Goal: Navigation & Orientation: Find specific page/section

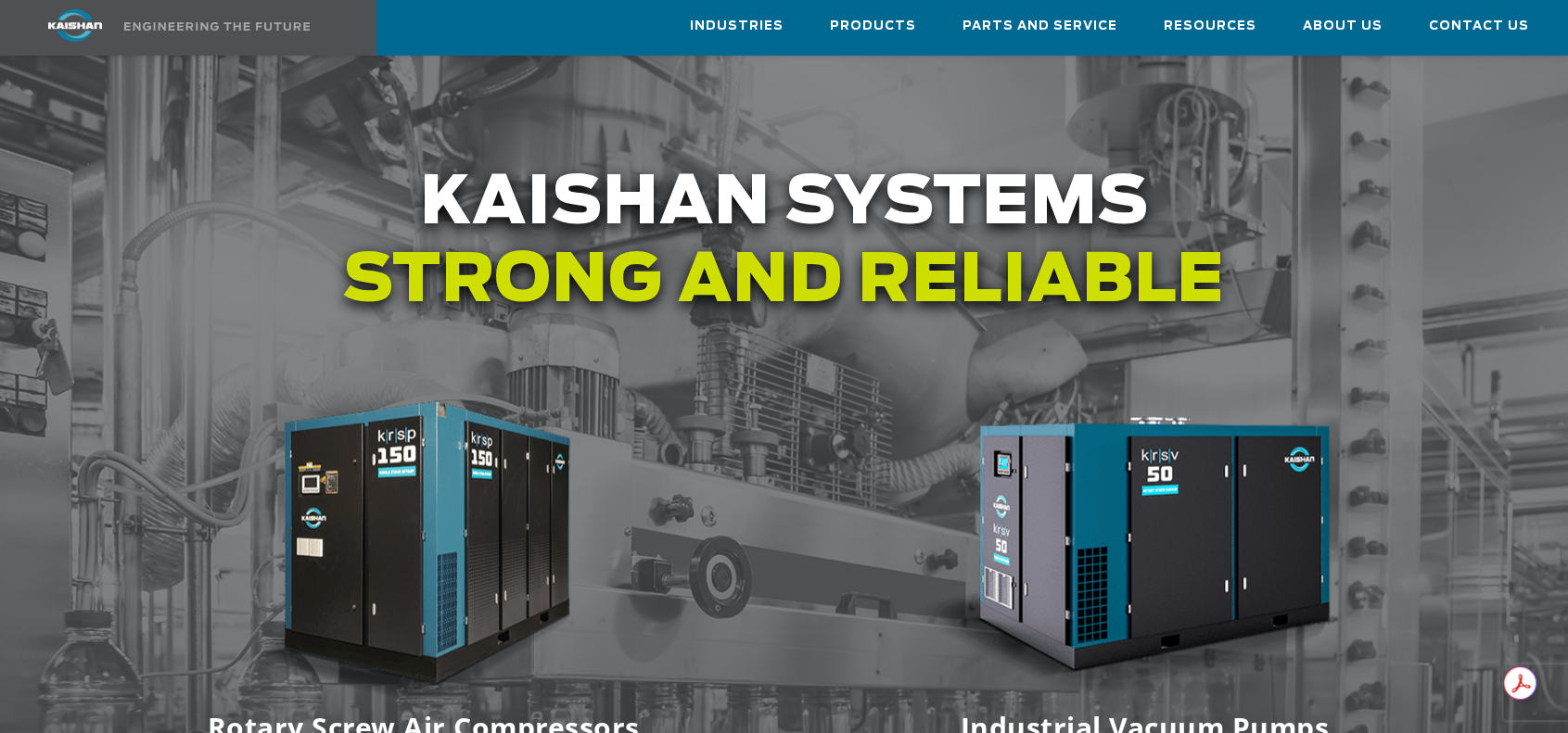
scroll to position [2410, 0]
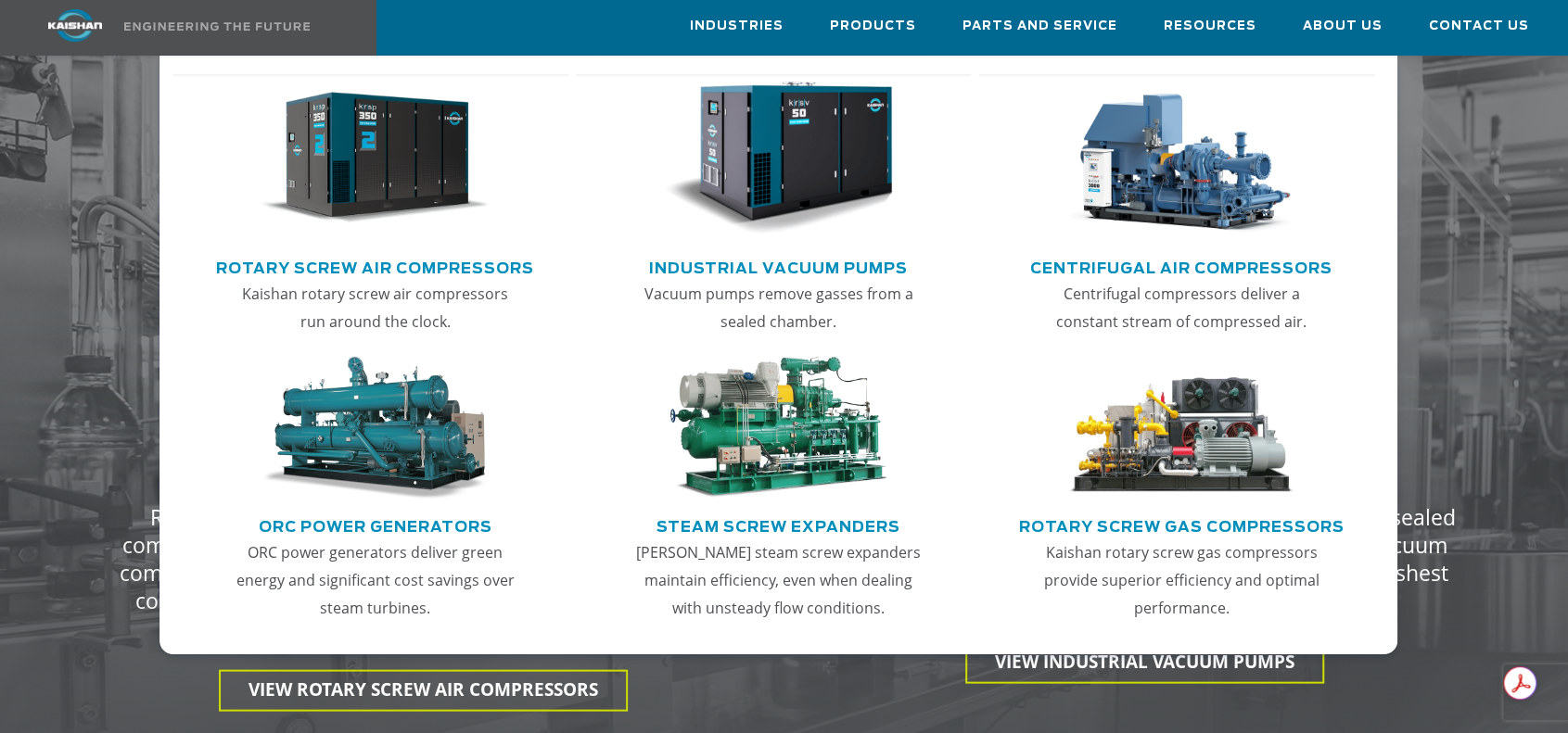
click at [345, 265] on link "Rotary Screw Air Compressors" at bounding box center [375, 266] width 318 height 27
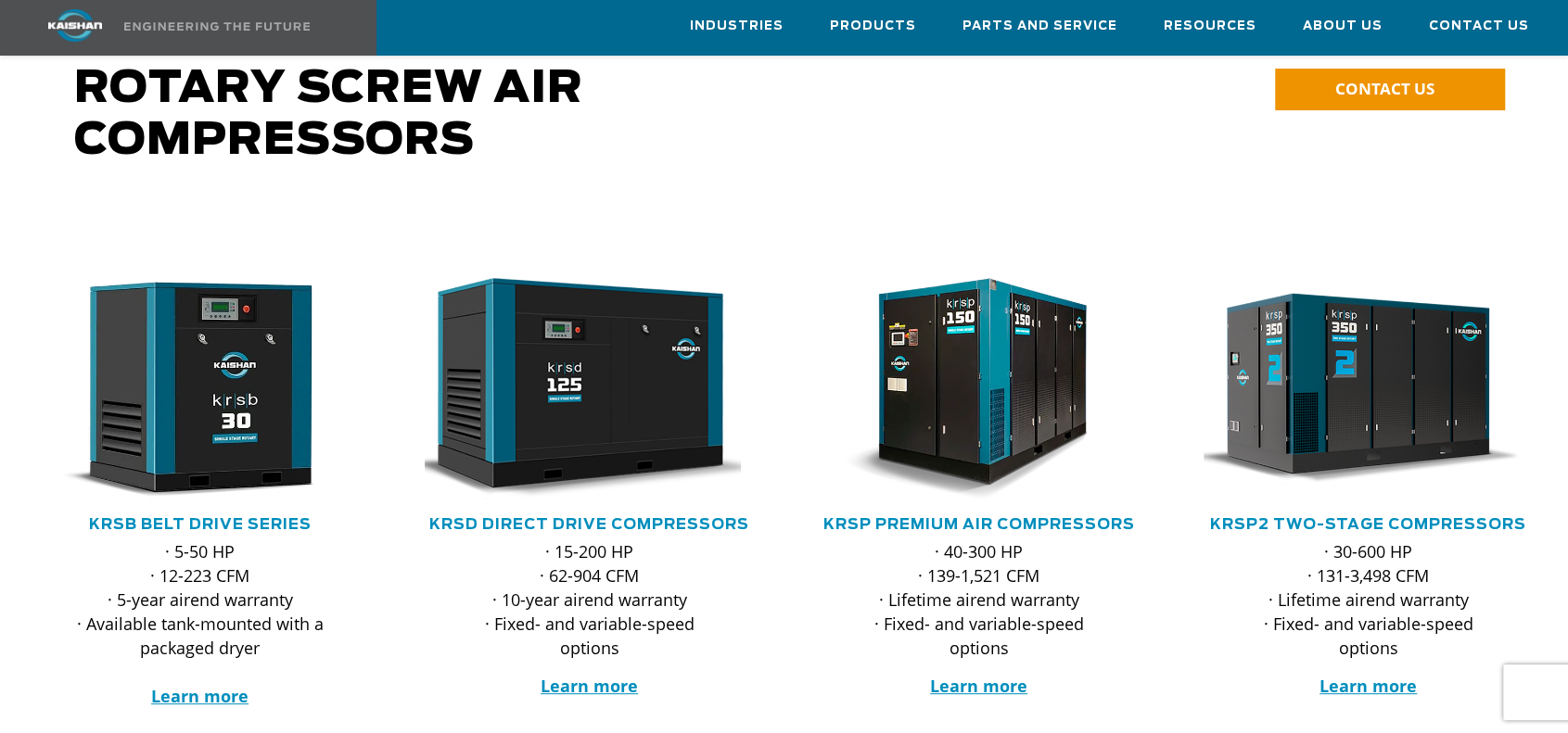
scroll to position [185, 0]
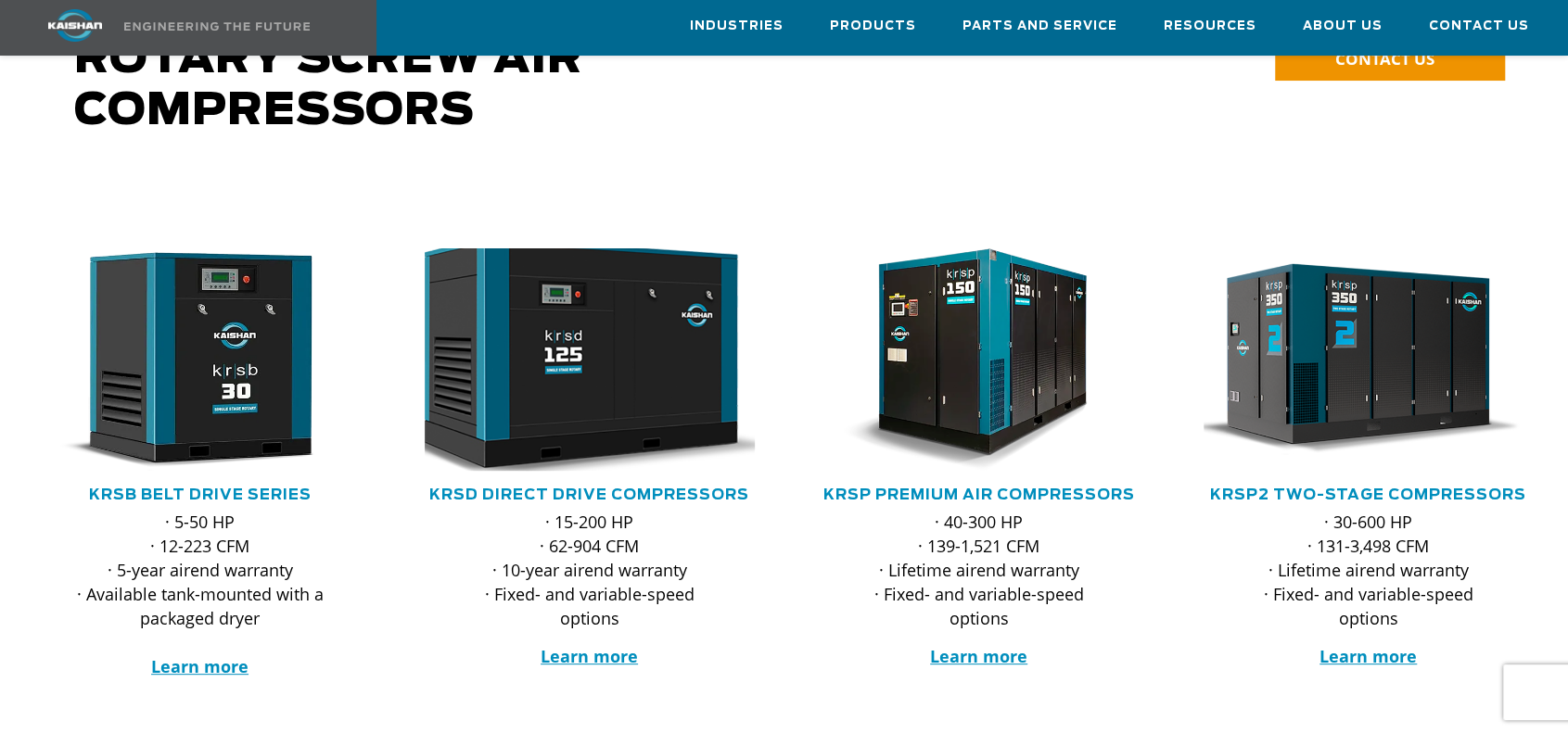
click at [576, 349] on img at bounding box center [575, 359] width 363 height 244
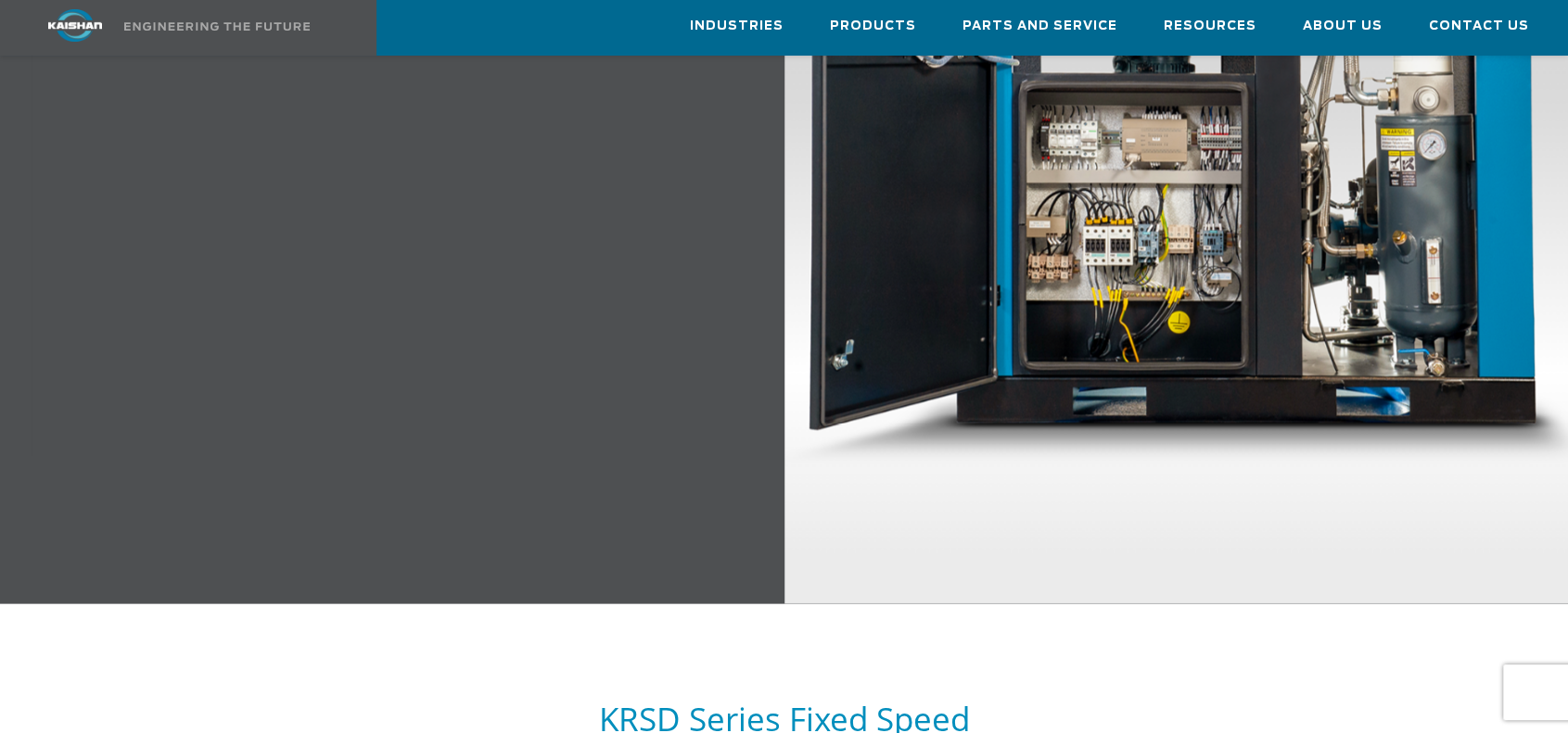
scroll to position [2291, 0]
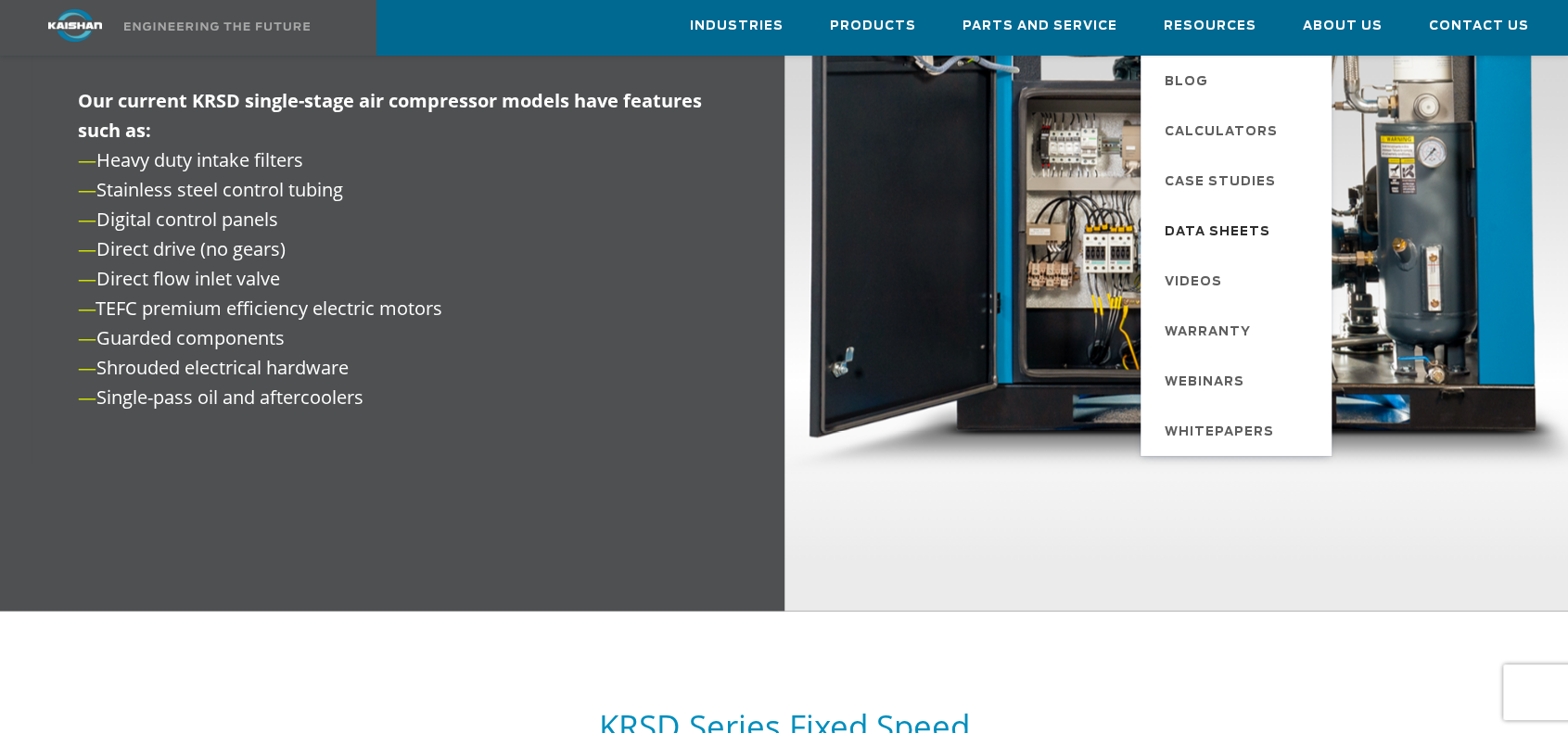
click at [1220, 231] on span "Data Sheets" at bounding box center [1217, 233] width 106 height 31
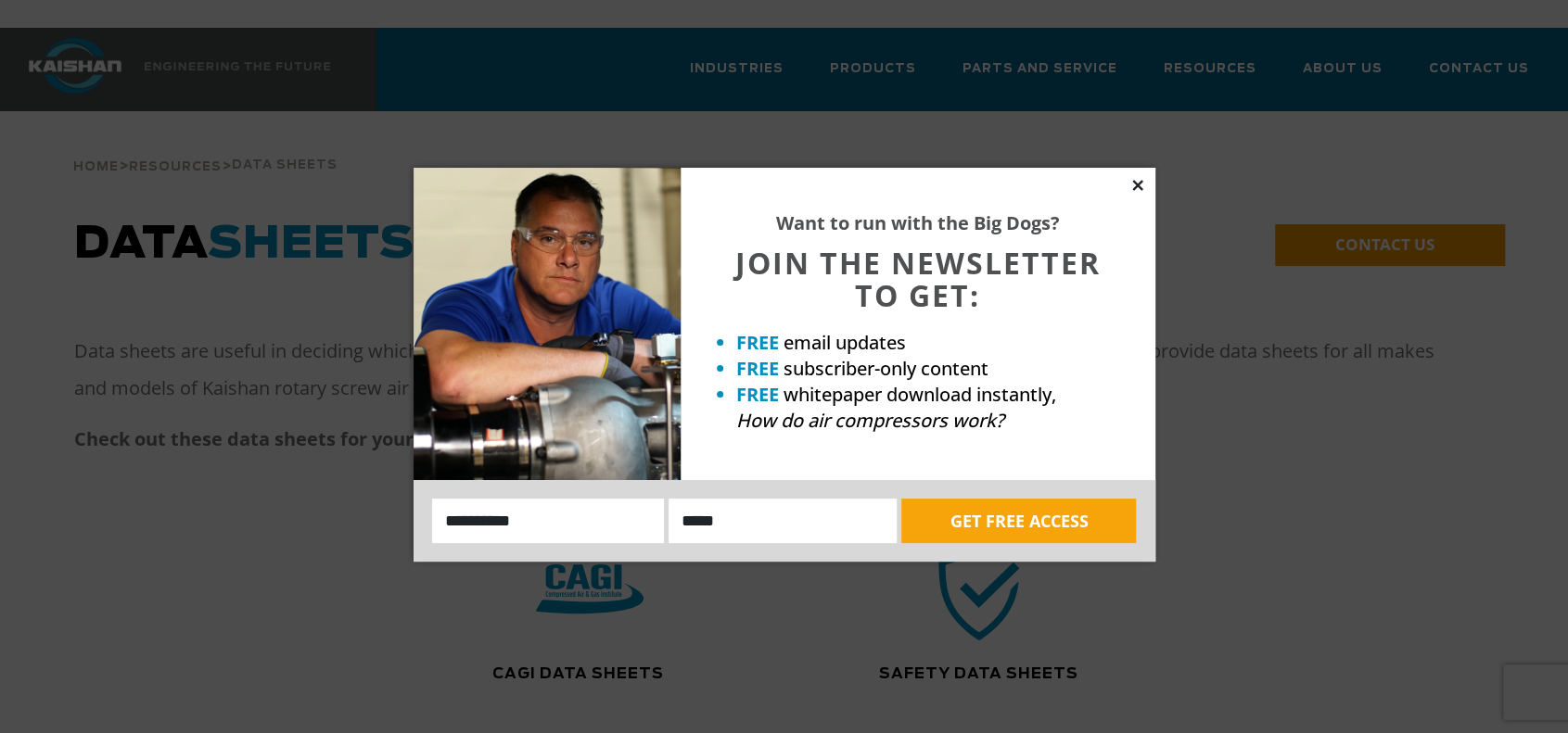
click at [1135, 183] on icon at bounding box center [1137, 184] width 10 height 10
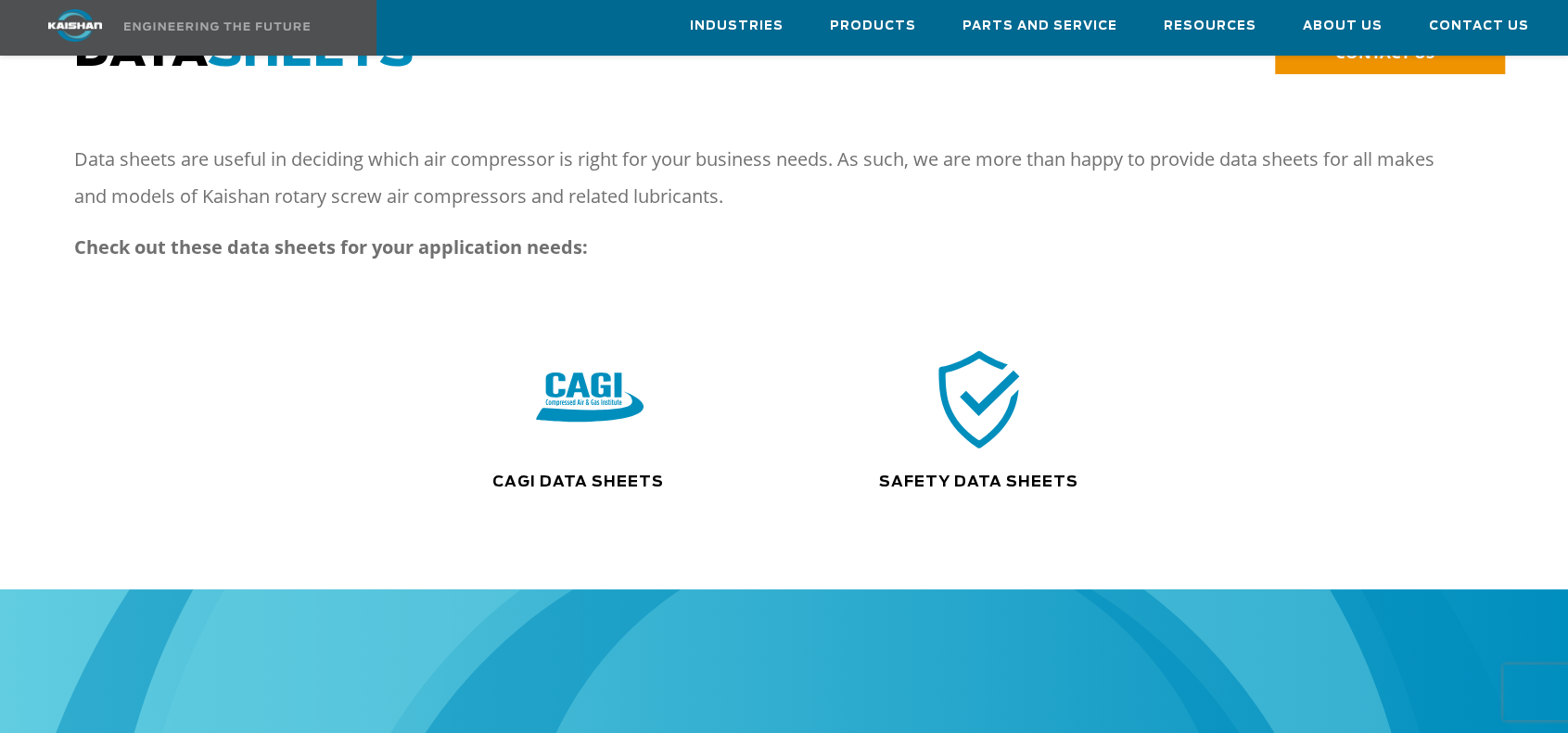
scroll to position [185, 0]
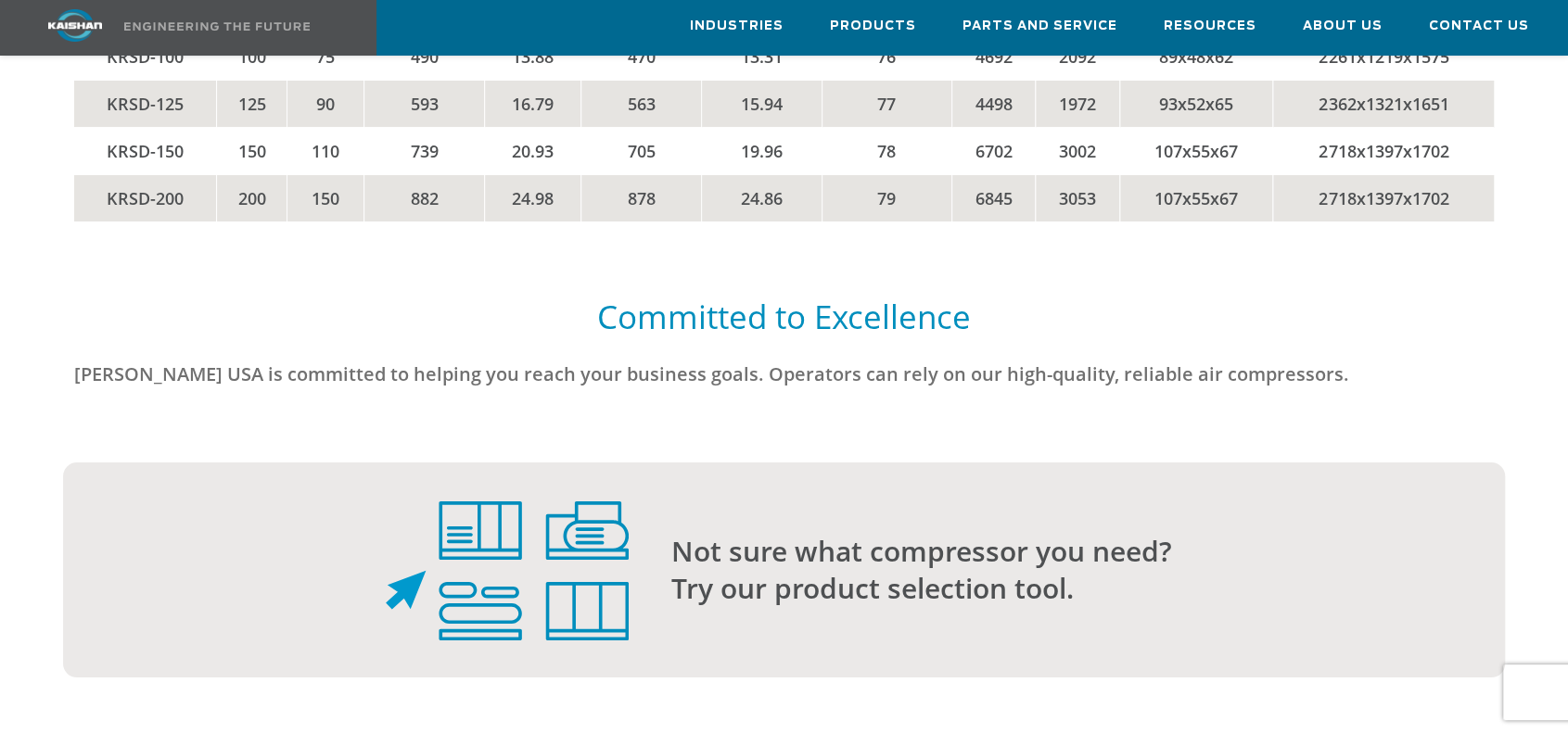
scroll to position [4634, 0]
